Goal: Task Accomplishment & Management: Manage account settings

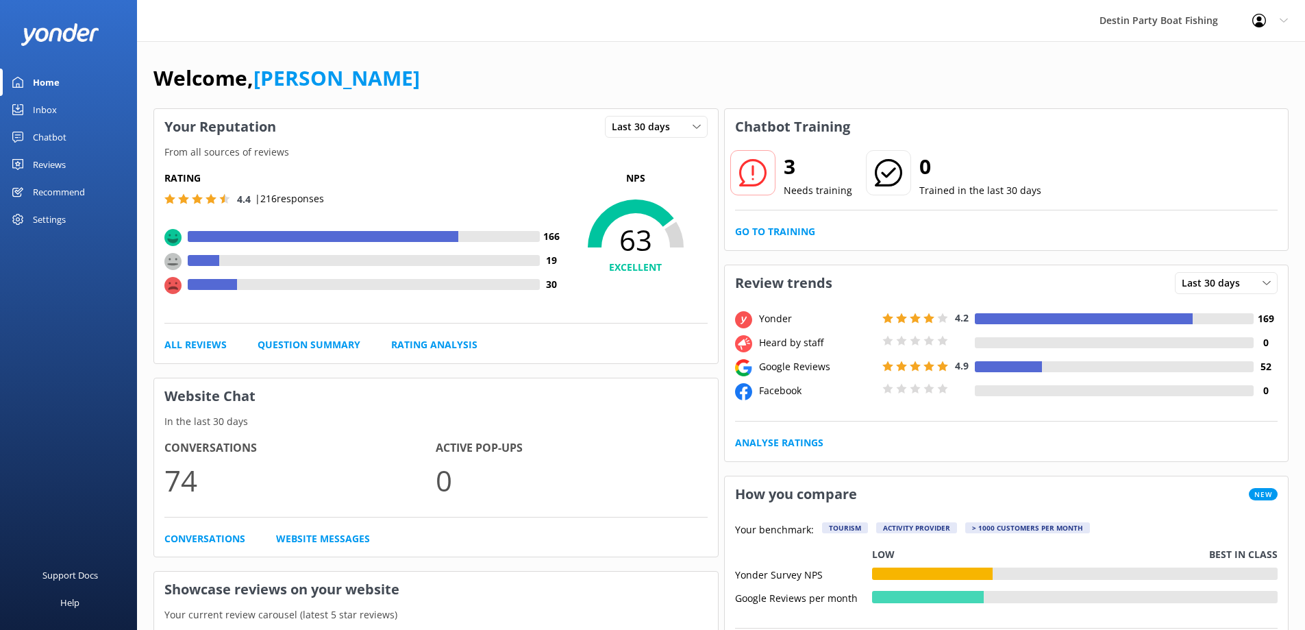
click at [52, 110] on div "Inbox" at bounding box center [45, 109] width 24 height 27
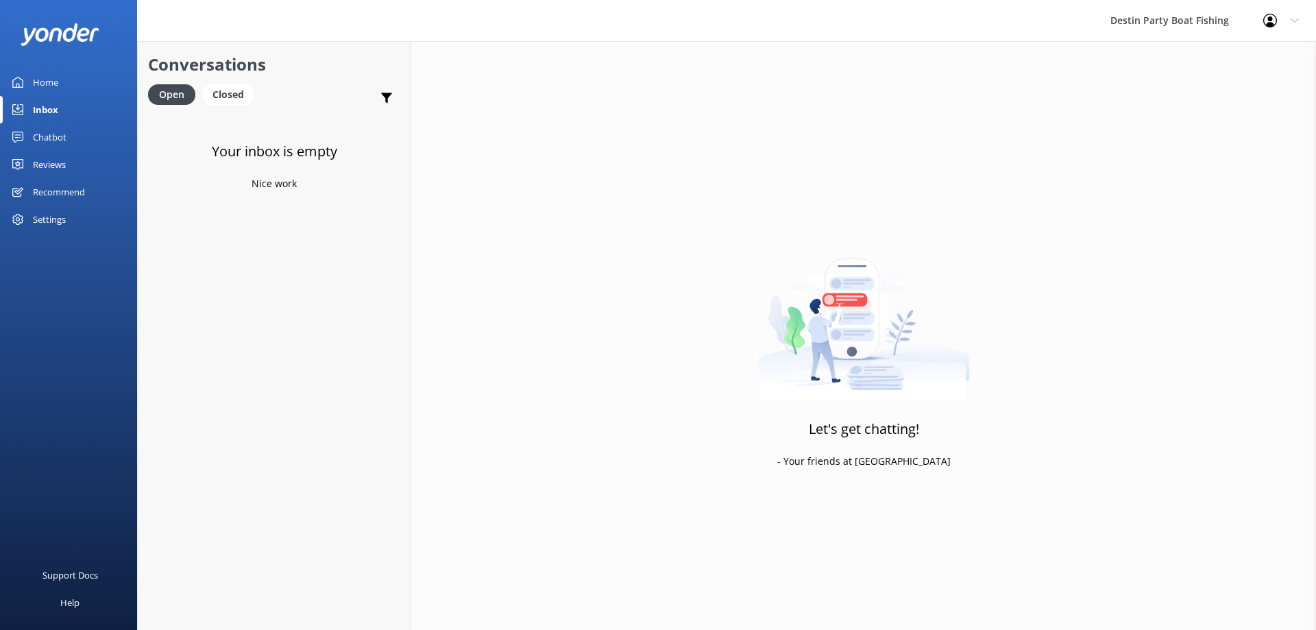
click at [61, 160] on div "Reviews" at bounding box center [49, 164] width 33 height 27
